Goal: Task Accomplishment & Management: Use online tool/utility

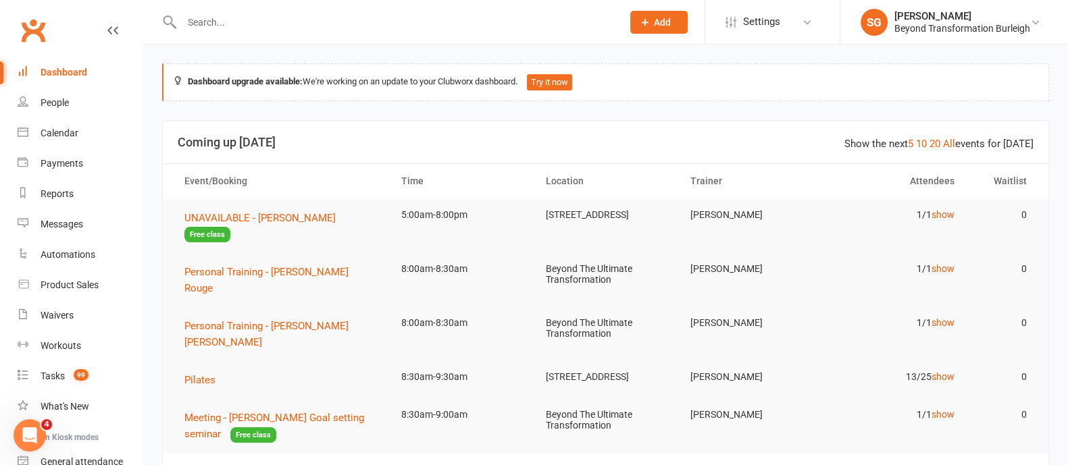
click at [189, 32] on div at bounding box center [387, 22] width 451 height 44
click at [205, 21] on input "text" at bounding box center [395, 22] width 435 height 19
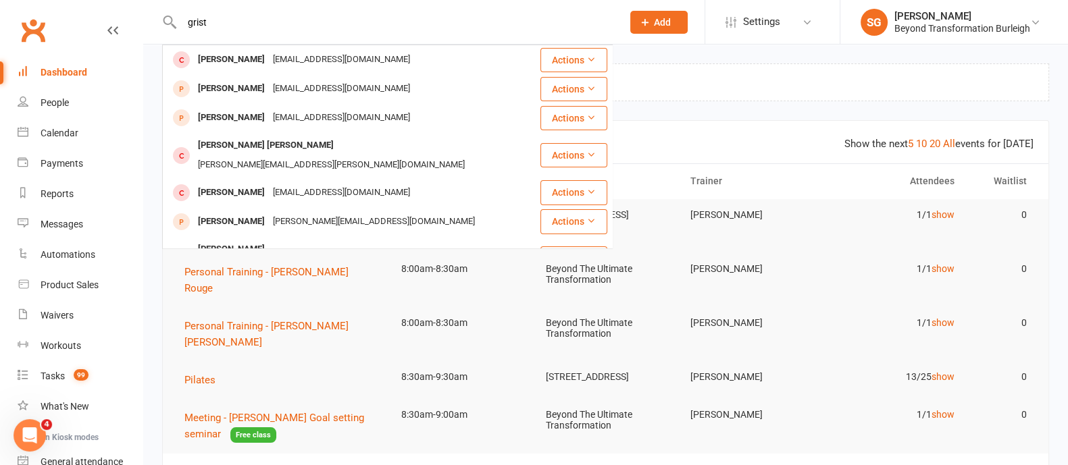
type input "grist"
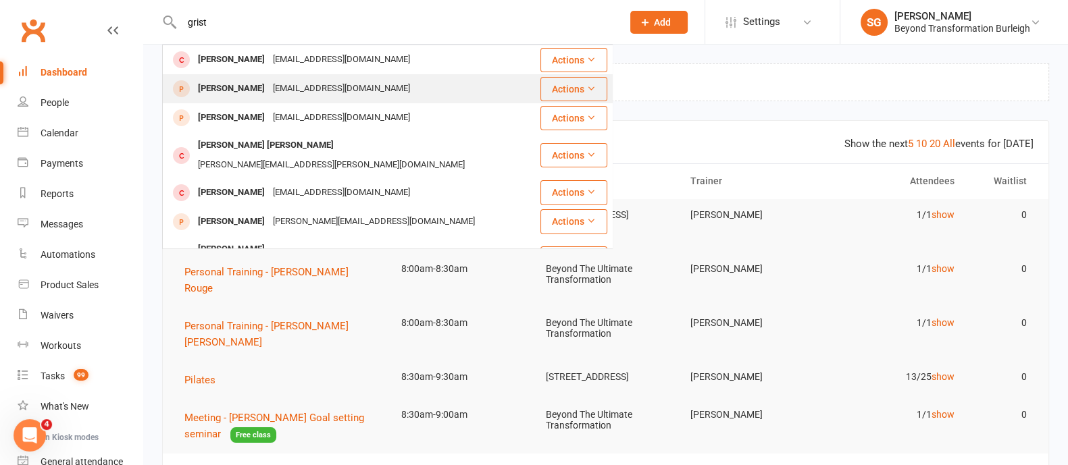
click at [269, 90] on div "[EMAIL_ADDRESS][DOMAIN_NAME]" at bounding box center [341, 89] width 145 height 20
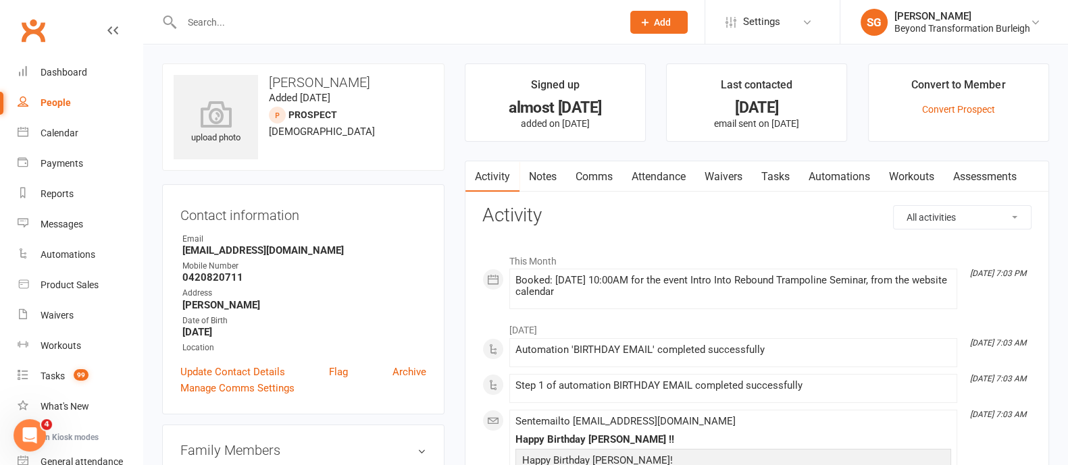
click at [736, 172] on link "Waivers" at bounding box center [723, 176] width 57 height 31
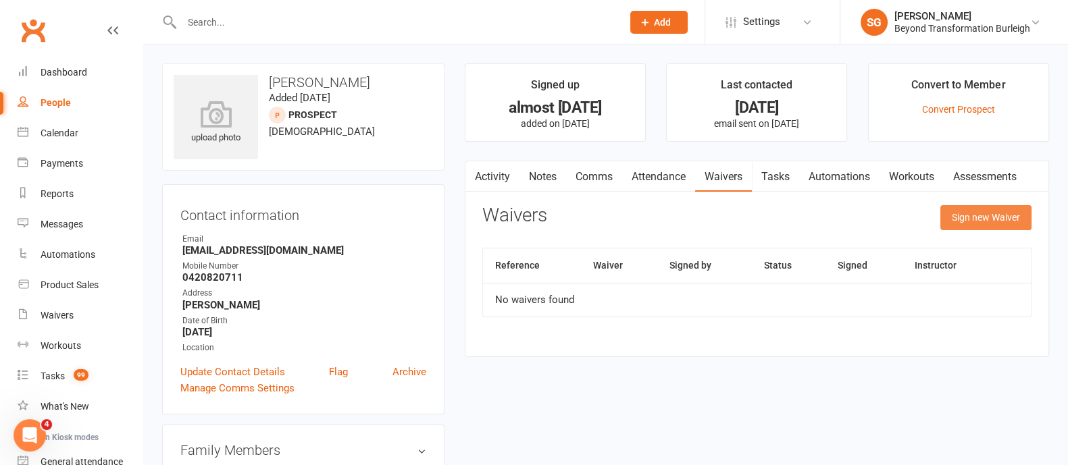
click at [986, 223] on button "Sign new Waiver" at bounding box center [985, 217] width 91 height 24
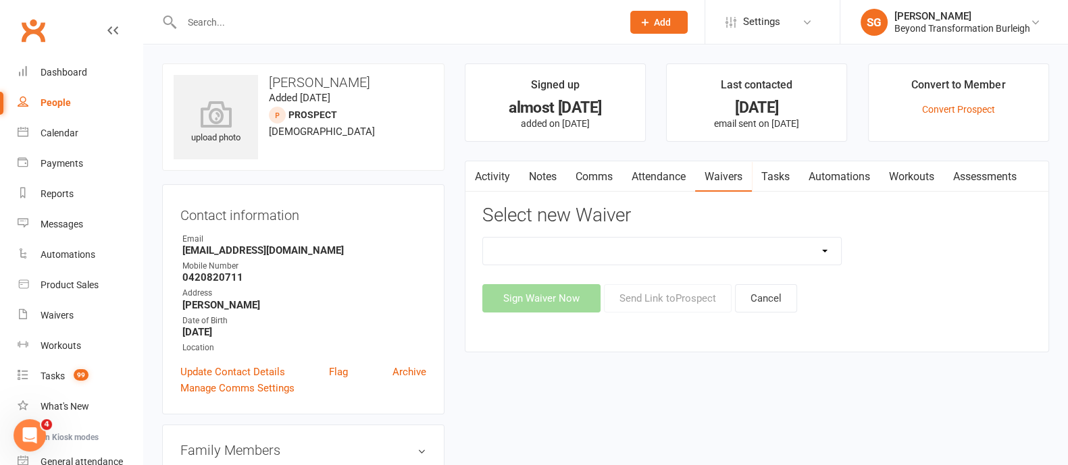
click at [739, 246] on select "Beyond Nutrition And Supplement Waiver Beyond Terms & Conditions Beyond Terms &…" at bounding box center [662, 251] width 358 height 27
select select "9795"
click at [483, 238] on select "Beyond Nutrition And Supplement Waiver Beyond Terms & Conditions Beyond Terms &…" at bounding box center [662, 251] width 358 height 27
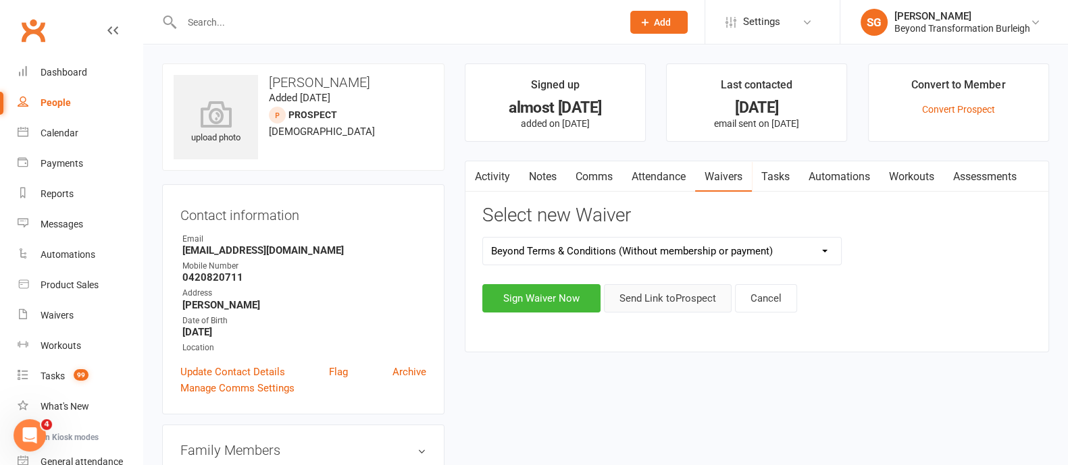
click at [643, 300] on button "Send Link to [GEOGRAPHIC_DATA]" at bounding box center [668, 298] width 128 height 28
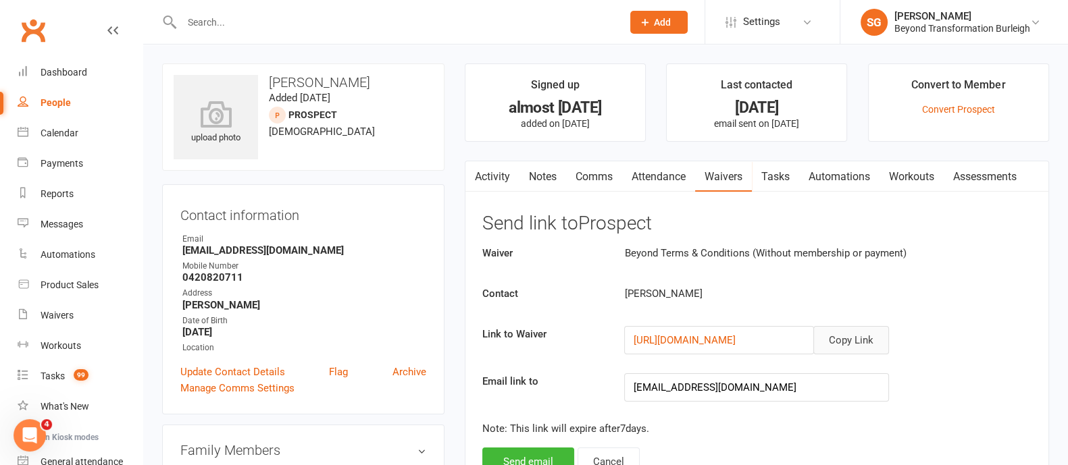
click at [853, 340] on button "Copy Link" at bounding box center [851, 340] width 76 height 28
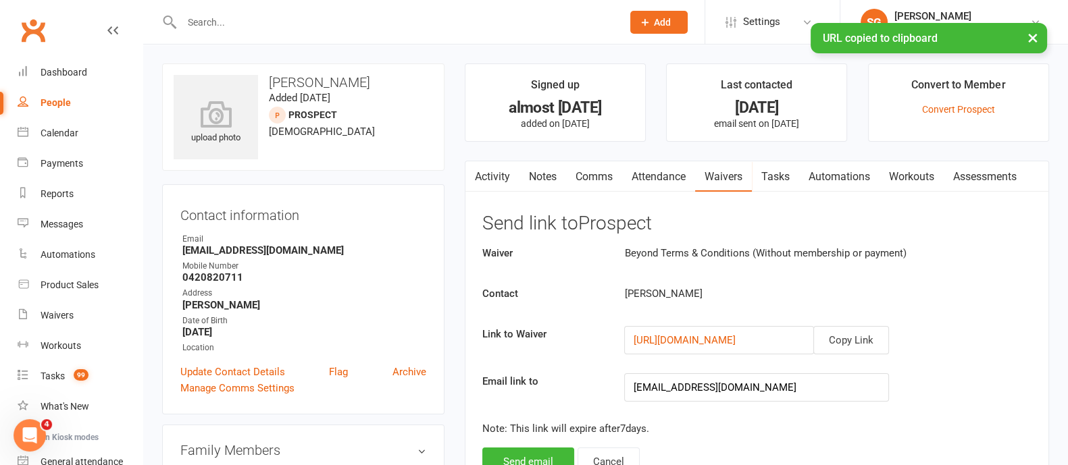
click at [538, 445] on div "Waiver Beyond Terms & Conditions (Without membership or payment) Contact [PERSO…" at bounding box center [756, 360] width 549 height 231
click at [537, 454] on button "Send email" at bounding box center [528, 462] width 92 height 28
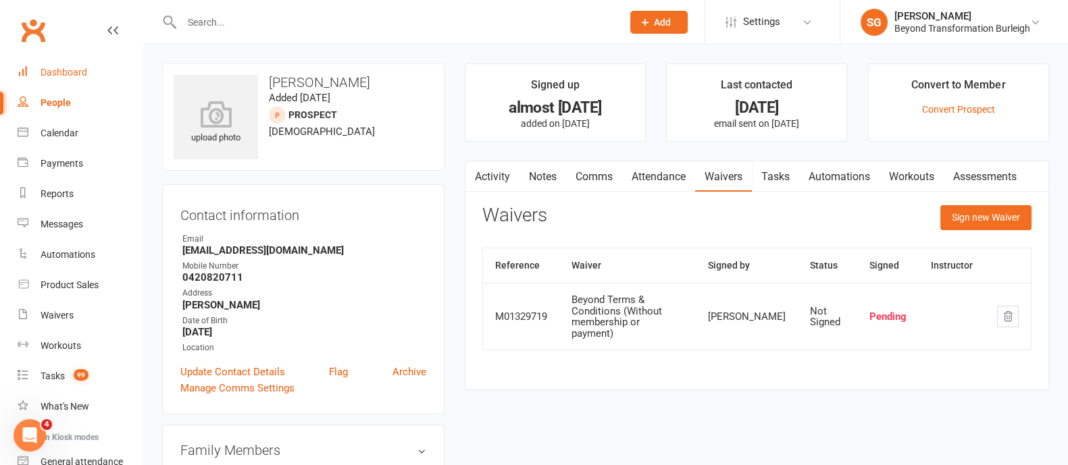
click at [86, 72] on link "Dashboard" at bounding box center [80, 72] width 125 height 30
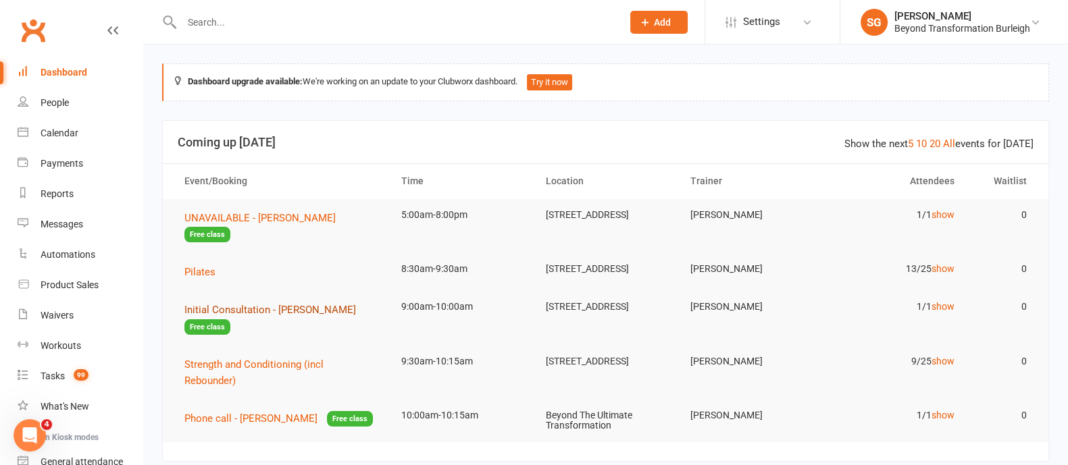
click at [278, 313] on span "Initial Consultation - [PERSON_NAME]" at bounding box center [270, 310] width 172 height 12
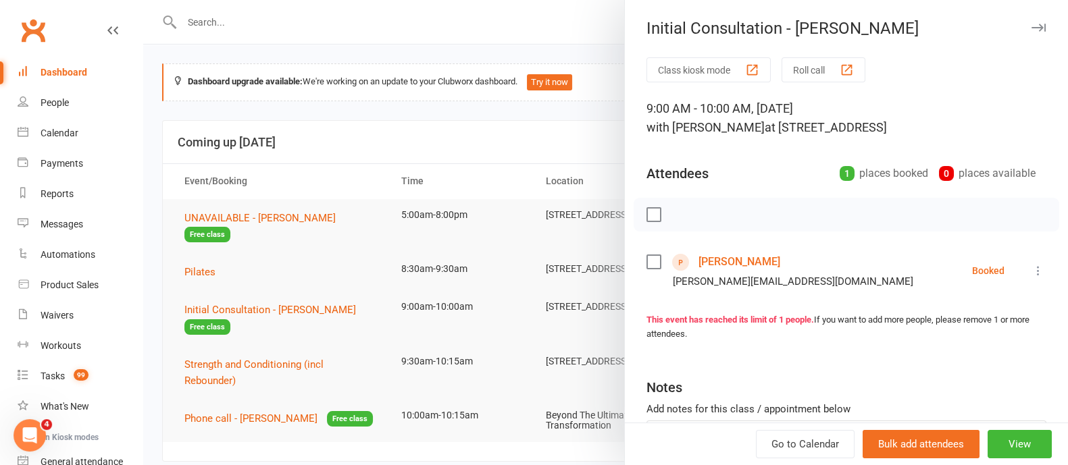
click at [1032, 25] on icon "button" at bounding box center [1039, 28] width 14 height 8
